Goal: Obtain resource: Obtain resource

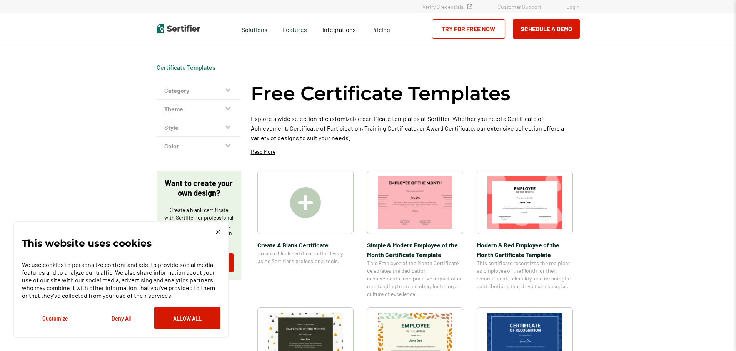
click at [230, 89] on icon "button" at bounding box center [227, 90] width 5 height 6
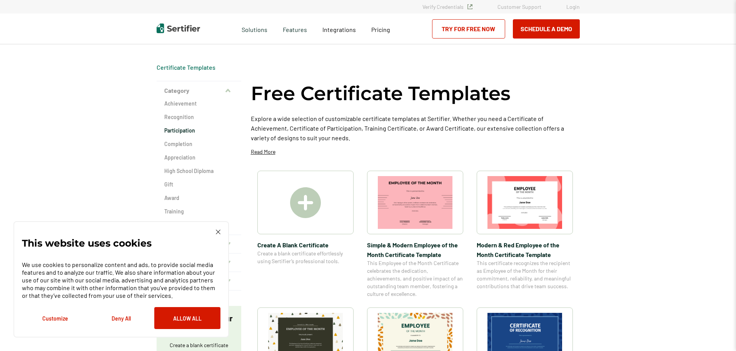
click at [180, 132] on h2 "Participation" at bounding box center [198, 131] width 69 height 8
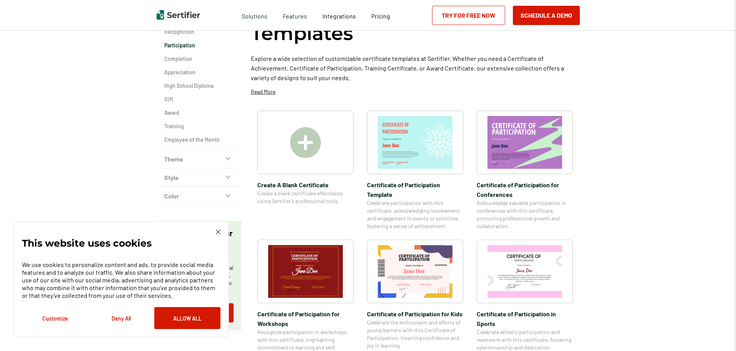
scroll to position [38, 0]
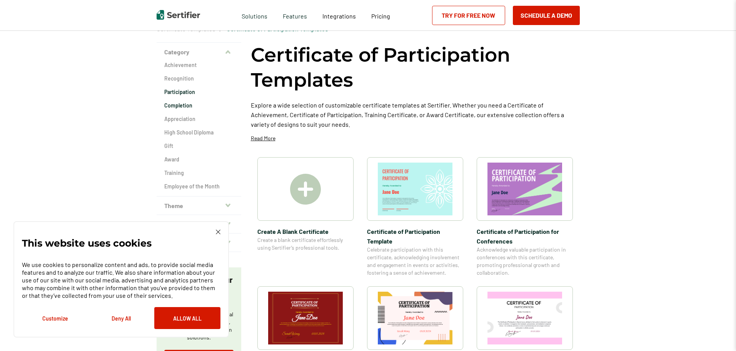
click at [184, 104] on h2 "Completion" at bounding box center [198, 106] width 69 height 8
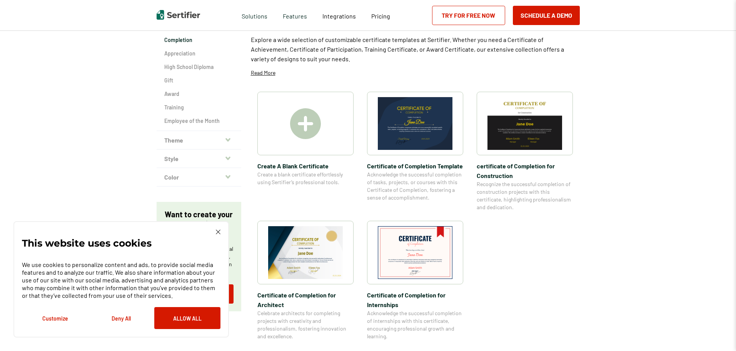
scroll to position [115, 0]
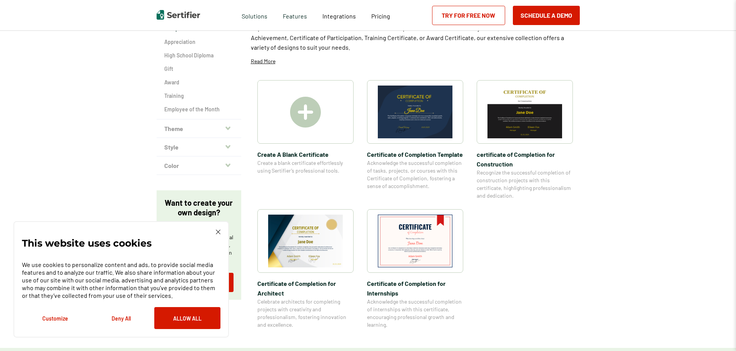
click at [628, 262] on div "Certificate Templates Certificate of Completion Templates Category Achievement …" at bounding box center [368, 280] width 736 height 765
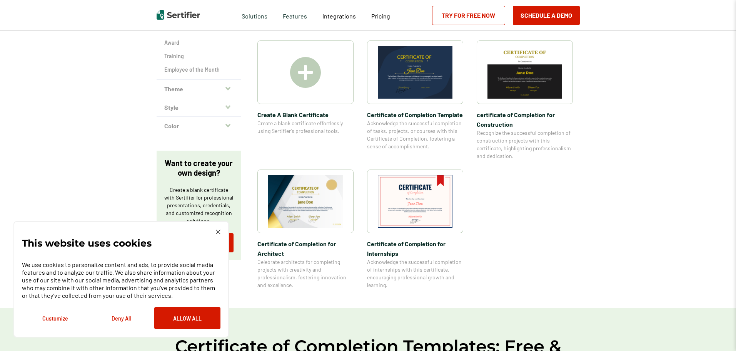
scroll to position [192, 0]
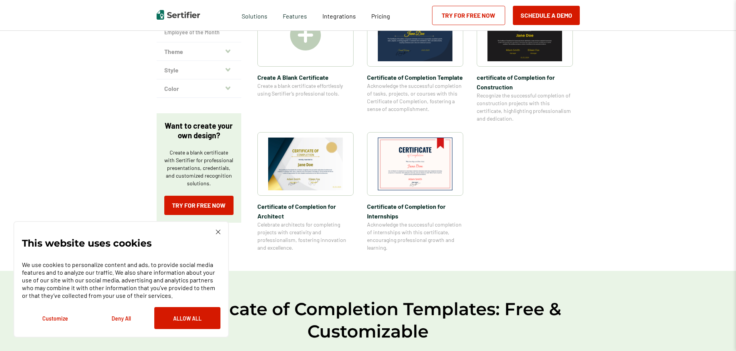
click at [419, 160] on img at bounding box center [415, 163] width 75 height 53
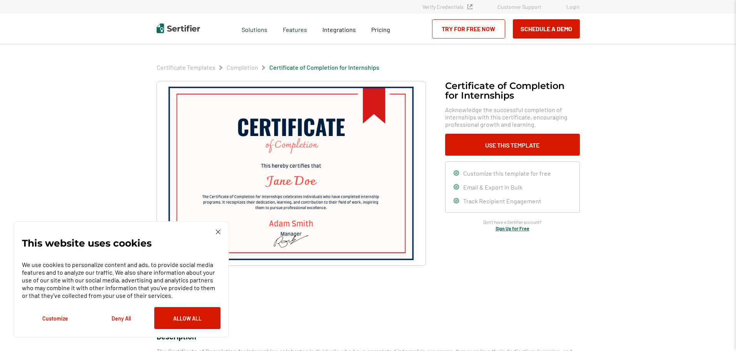
click at [217, 229] on div "This website uses cookies We use cookies to personalize content and ads, to pro…" at bounding box center [120, 279] width 215 height 116
click at [218, 231] on img at bounding box center [218, 231] width 5 height 5
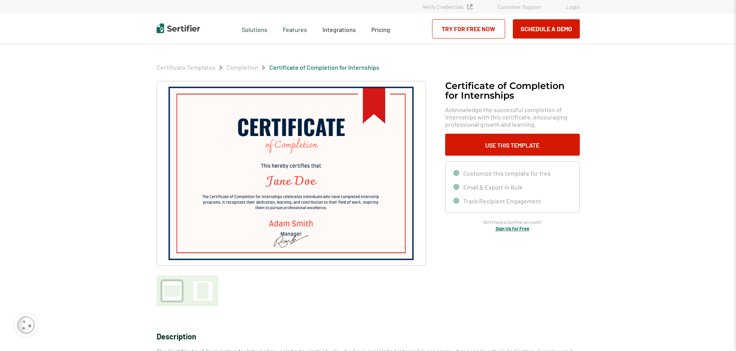
scroll to position [192, 0]
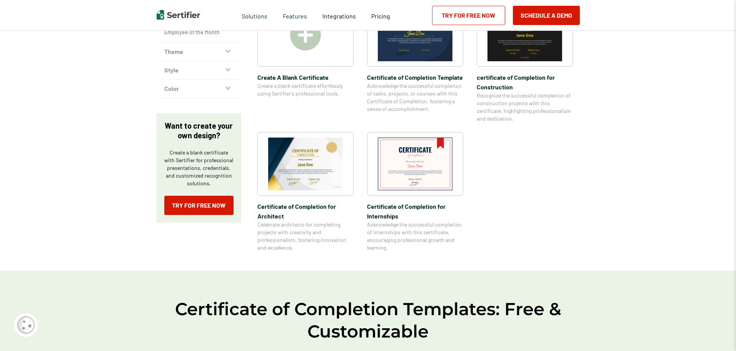
scroll to position [38, 0]
